Goal: Task Accomplishment & Management: Manage account settings

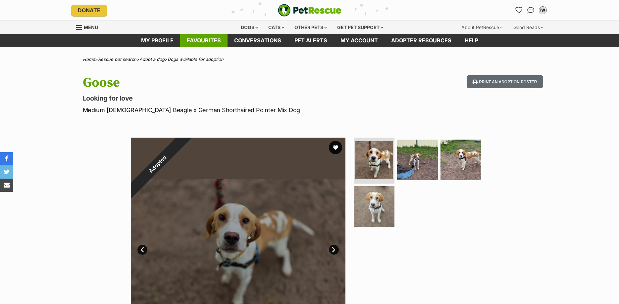
click at [198, 43] on link "Favourites" at bounding box center [203, 40] width 47 height 13
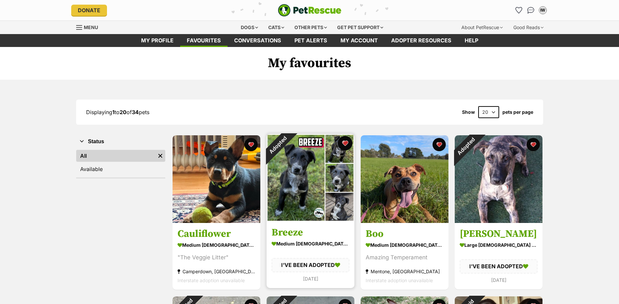
click at [345, 145] on button "favourite" at bounding box center [345, 143] width 15 height 15
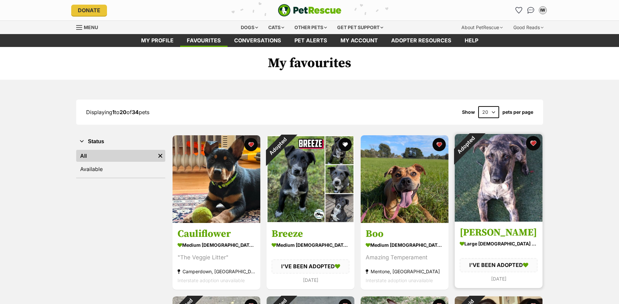
click at [534, 145] on button "favourite" at bounding box center [533, 143] width 15 height 15
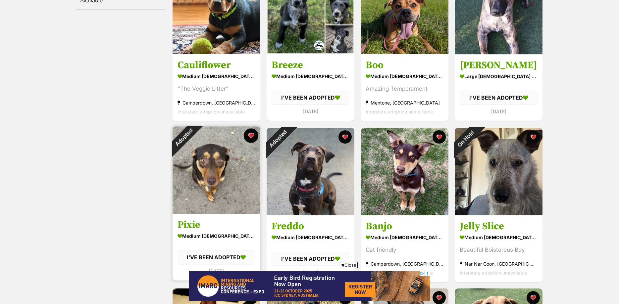
click at [251, 137] on button "favourite" at bounding box center [251, 136] width 15 height 15
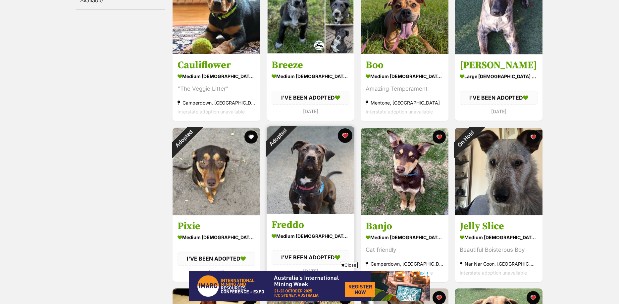
click at [344, 137] on button "favourite" at bounding box center [345, 136] width 15 height 15
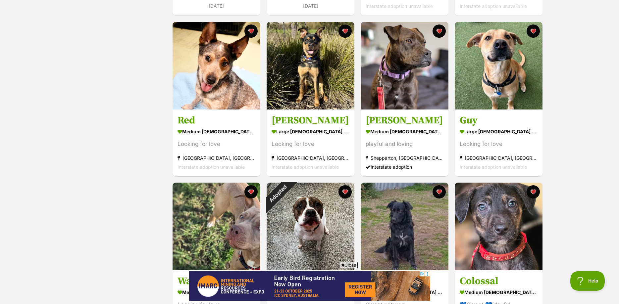
scroll to position [473, 0]
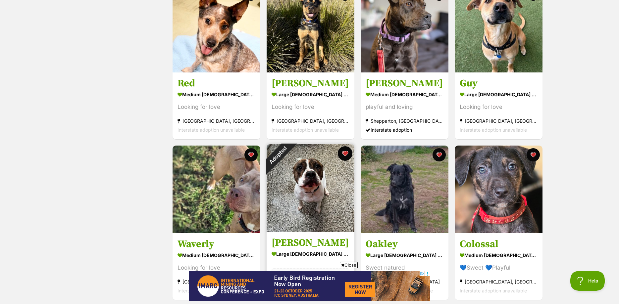
click at [347, 156] on button "favourite" at bounding box center [345, 153] width 15 height 15
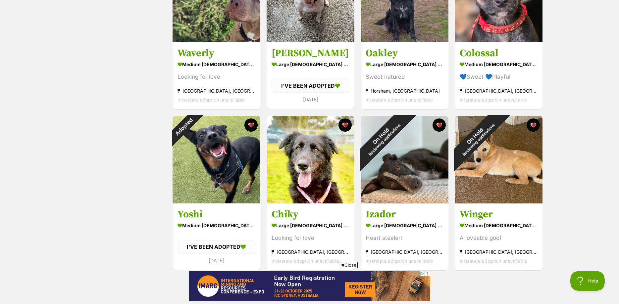
scroll to position [676, 0]
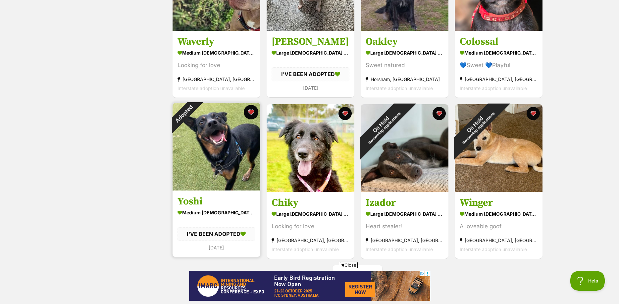
click at [252, 115] on button "favourite" at bounding box center [251, 112] width 15 height 15
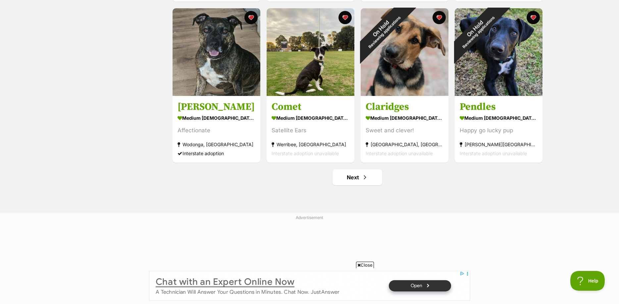
scroll to position [777, 0]
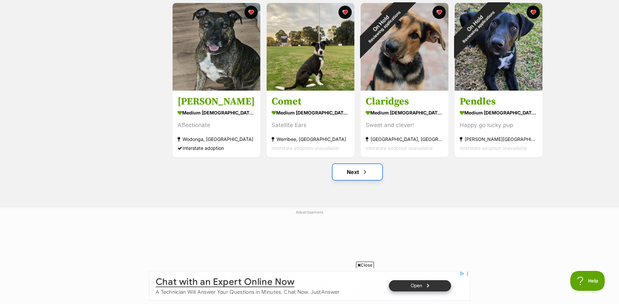
click at [359, 174] on link "Next" at bounding box center [358, 172] width 50 height 16
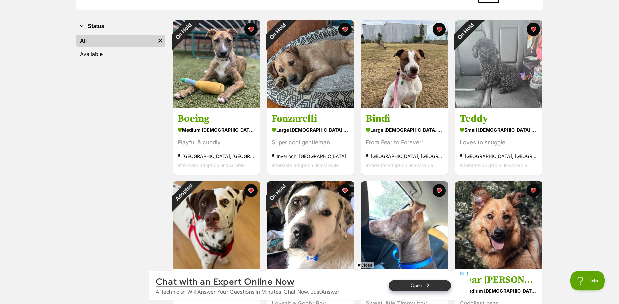
scroll to position [101, 0]
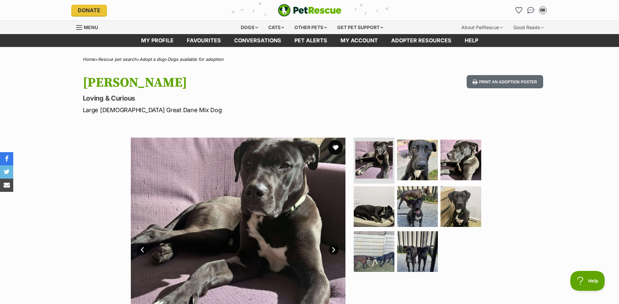
click at [336, 148] on button "favourite" at bounding box center [335, 147] width 15 height 15
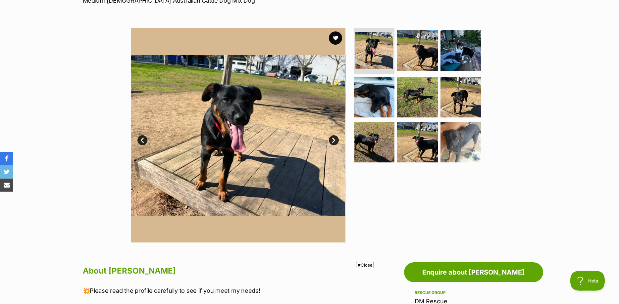
scroll to position [68, 0]
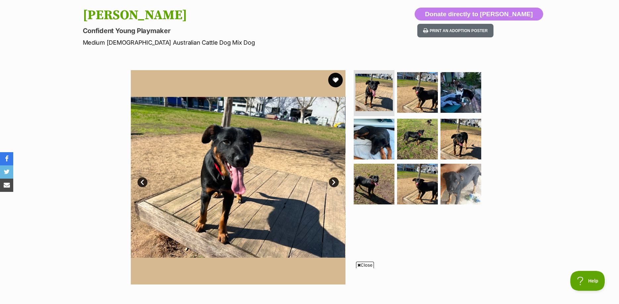
click at [335, 80] on button "favourite" at bounding box center [335, 80] width 15 height 15
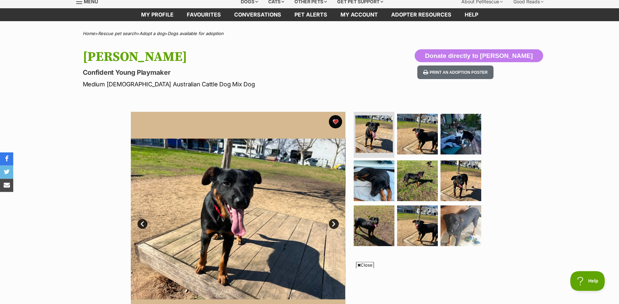
scroll to position [0, 0]
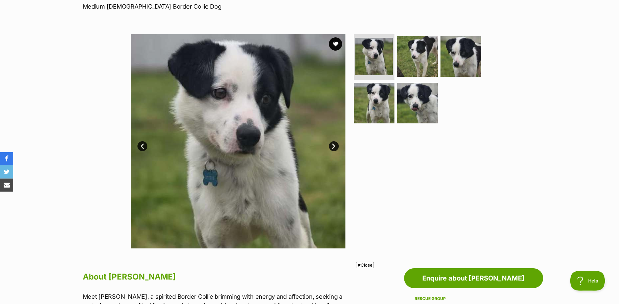
scroll to position [101, 0]
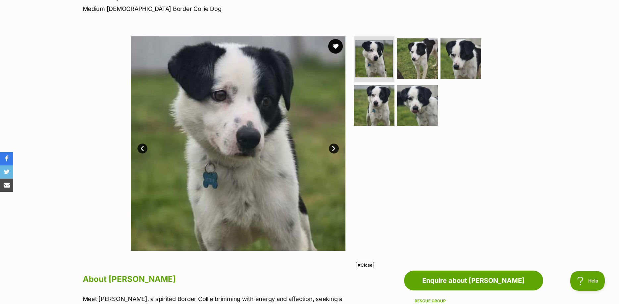
click at [334, 48] on button "favourite" at bounding box center [335, 46] width 15 height 15
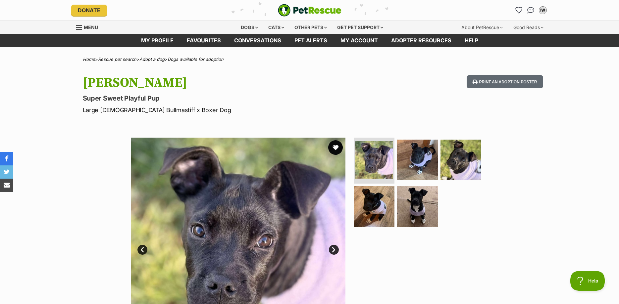
click at [338, 148] on button "favourite" at bounding box center [335, 147] width 15 height 15
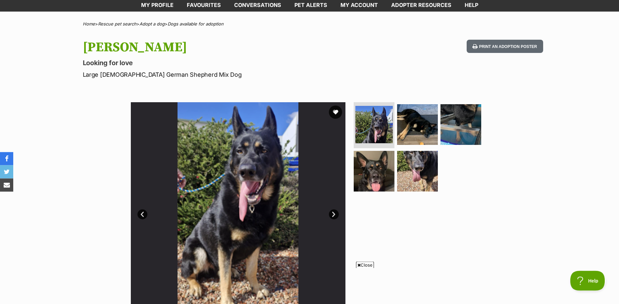
scroll to position [34, 0]
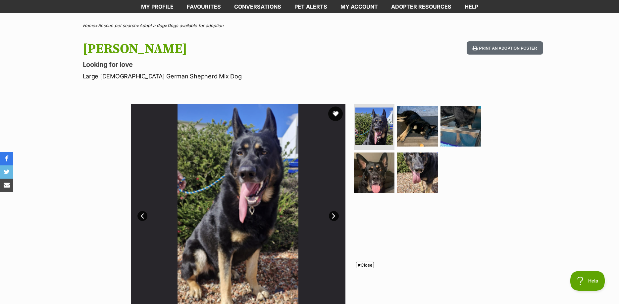
click at [336, 112] on button "favourite" at bounding box center [335, 114] width 15 height 15
